Goal: Check status: Check status

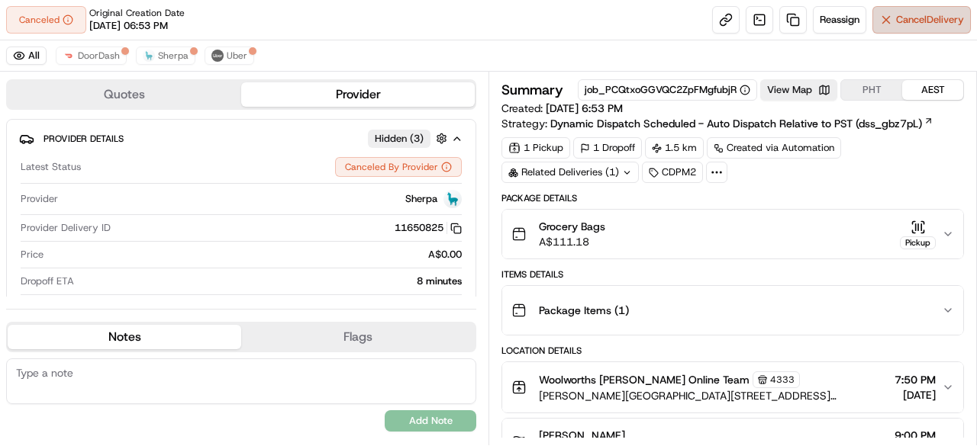
click at [919, 21] on span "Cancel Delivery" at bounding box center [930, 20] width 68 height 14
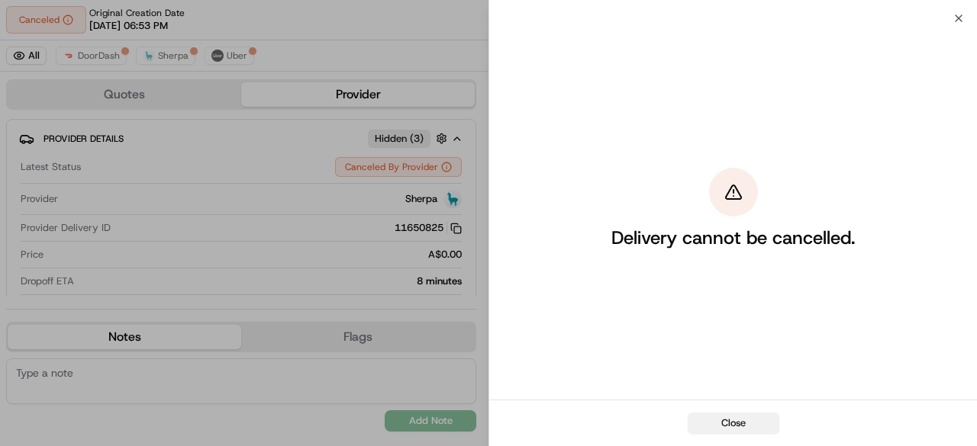
click at [748, 415] on button "Close" at bounding box center [734, 423] width 92 height 21
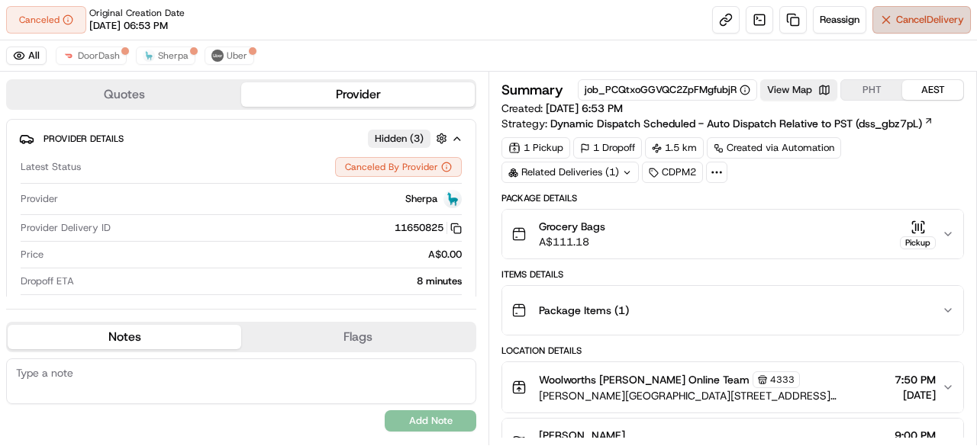
click at [896, 20] on span "Cancel Delivery" at bounding box center [930, 20] width 68 height 14
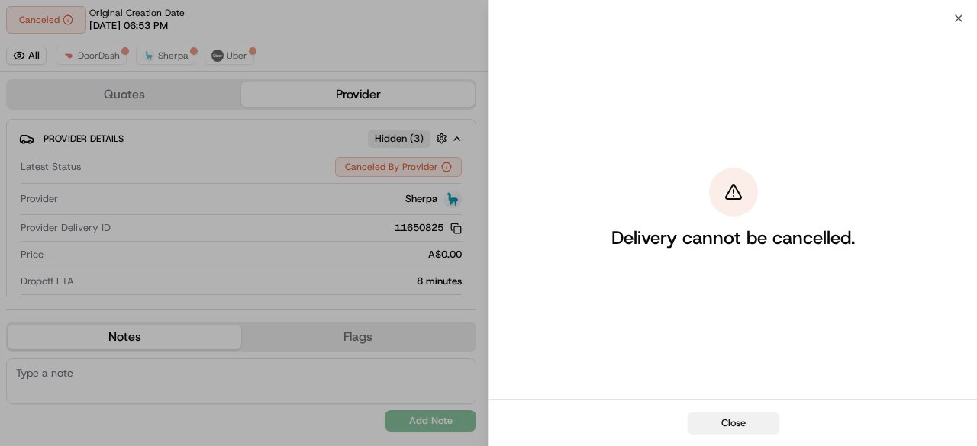
click at [724, 427] on button "Close" at bounding box center [734, 423] width 92 height 21
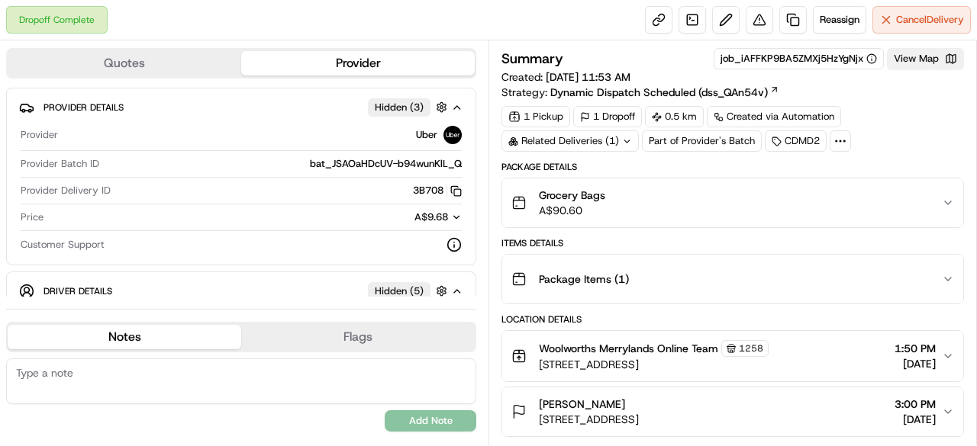
click at [926, 58] on button "View Map" at bounding box center [925, 58] width 77 height 21
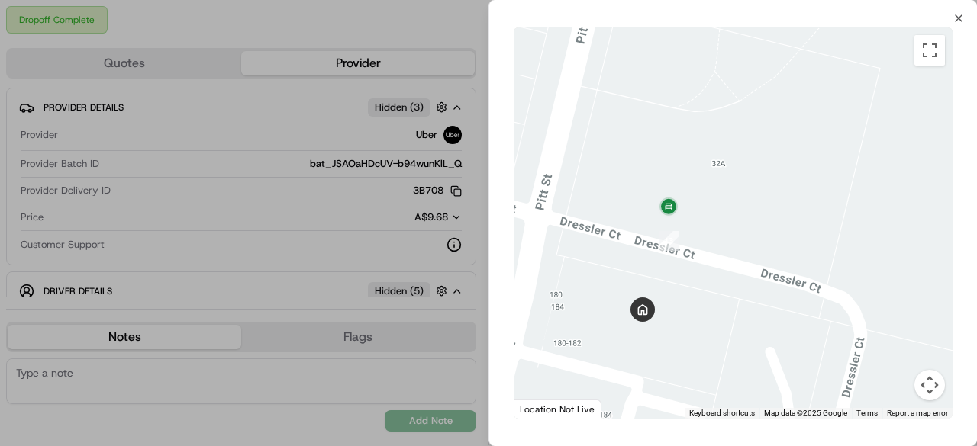
drag, startPoint x: 688, startPoint y: 187, endPoint x: 717, endPoint y: 301, distance: 118.1
click at [717, 301] on div at bounding box center [733, 223] width 439 height 392
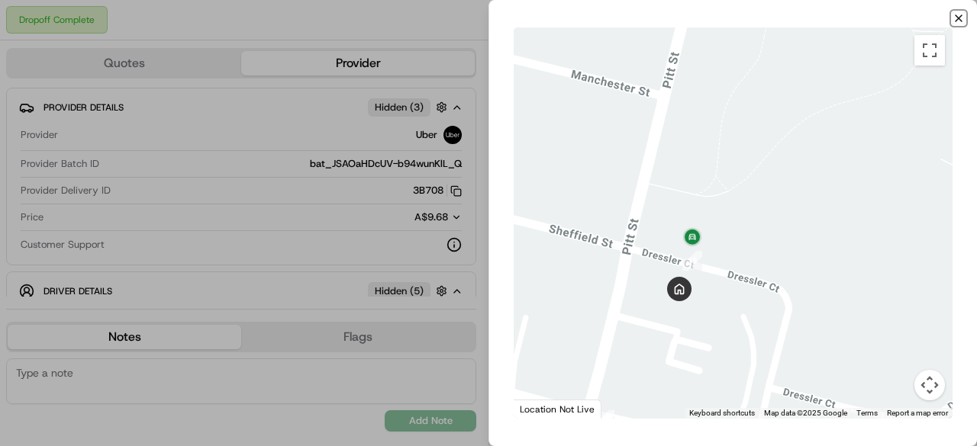
click at [960, 16] on icon "button" at bounding box center [959, 18] width 6 height 6
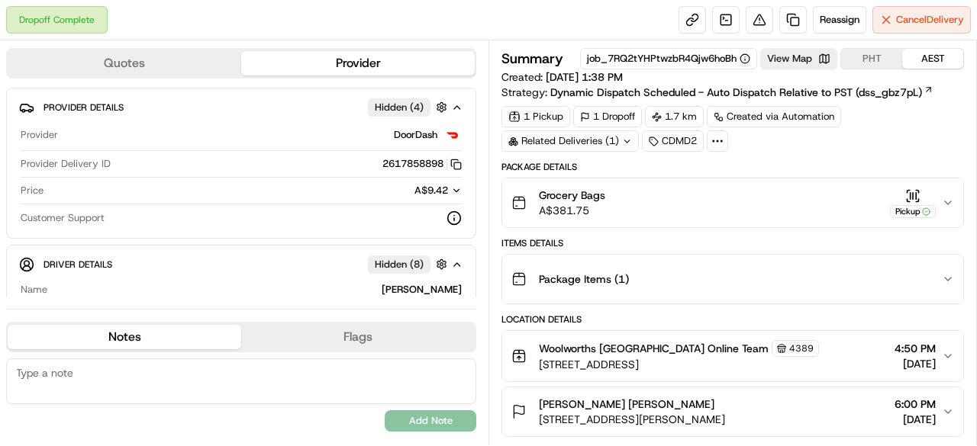
click at [948, 200] on icon "button" at bounding box center [948, 203] width 12 height 12
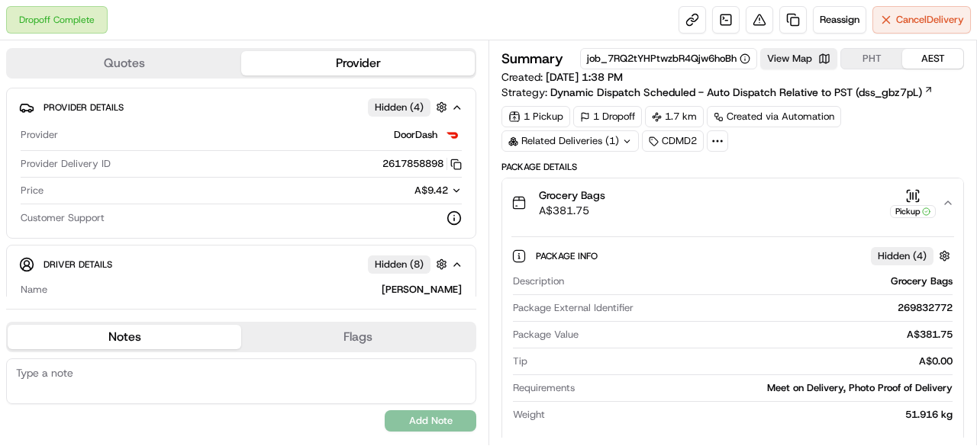
click at [948, 199] on icon "button" at bounding box center [948, 203] width 12 height 12
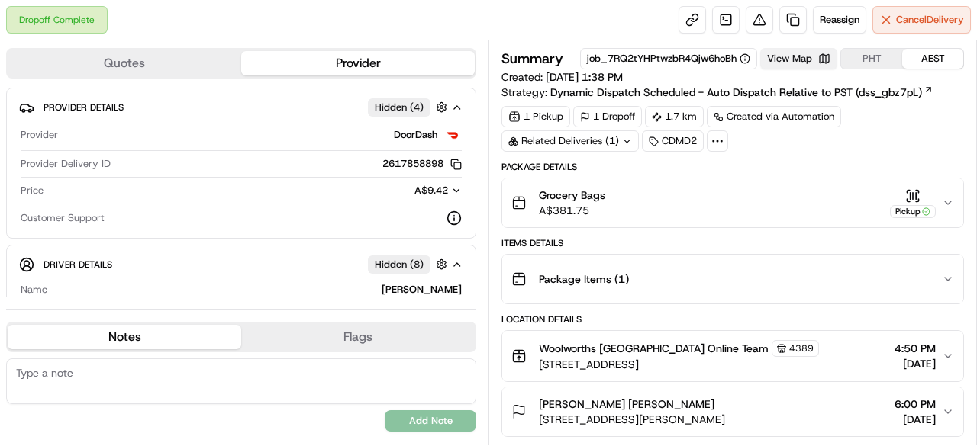
click at [798, 58] on button "View Map" at bounding box center [798, 58] width 77 height 21
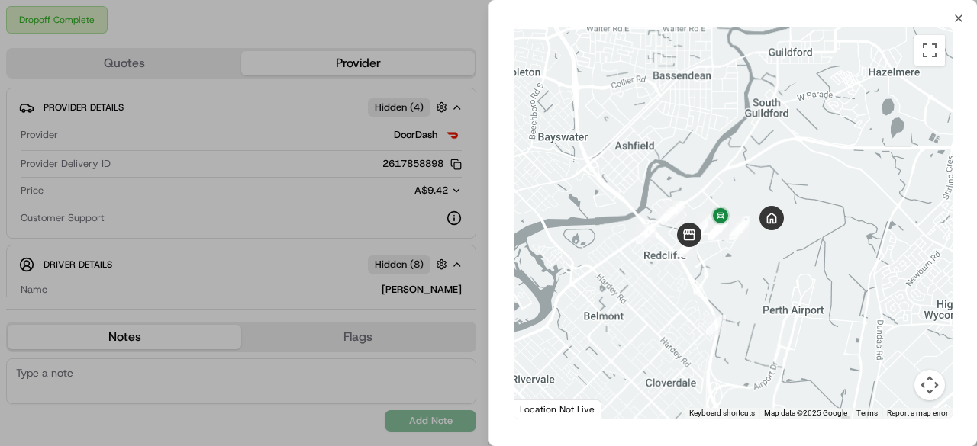
drag, startPoint x: 862, startPoint y: 314, endPoint x: 693, endPoint y: 280, distance: 172.7
click at [689, 285] on div at bounding box center [733, 223] width 439 height 392
